Goal: Transaction & Acquisition: Purchase product/service

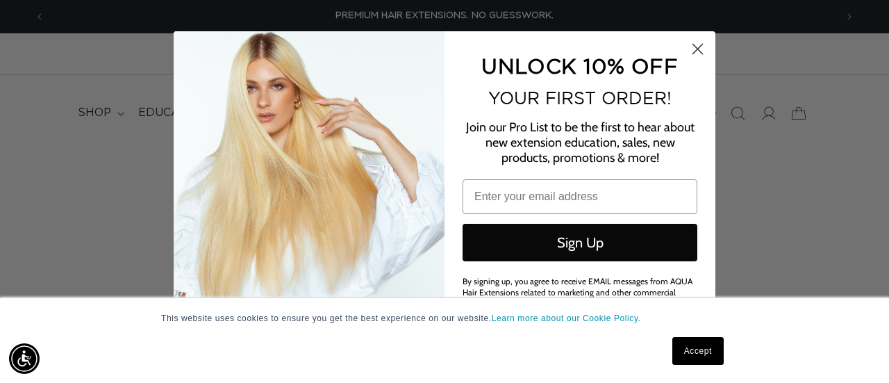
click at [701, 48] on circle "Close dialog" at bounding box center [697, 48] width 23 height 23
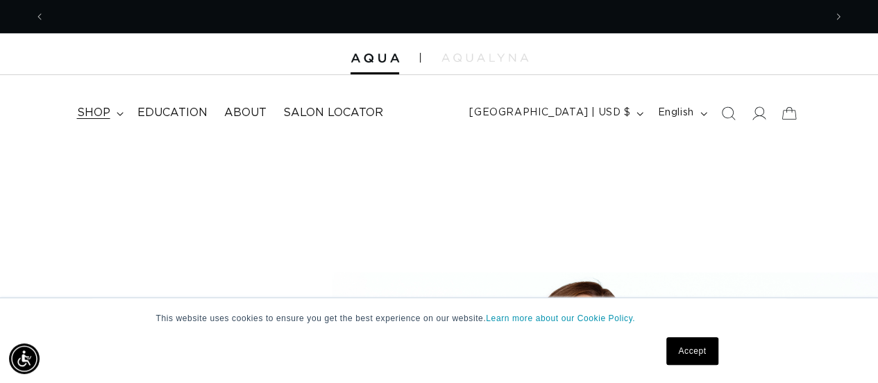
scroll to position [0, 779]
click at [103, 118] on span "shop" at bounding box center [93, 113] width 33 height 15
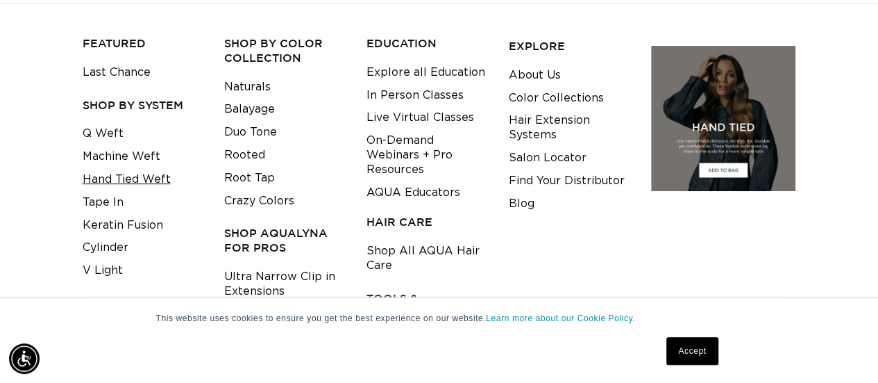
scroll to position [0, 0]
click at [115, 152] on link "Machine Weft" at bounding box center [122, 156] width 78 height 23
